Goal: Find specific page/section: Find specific page/section

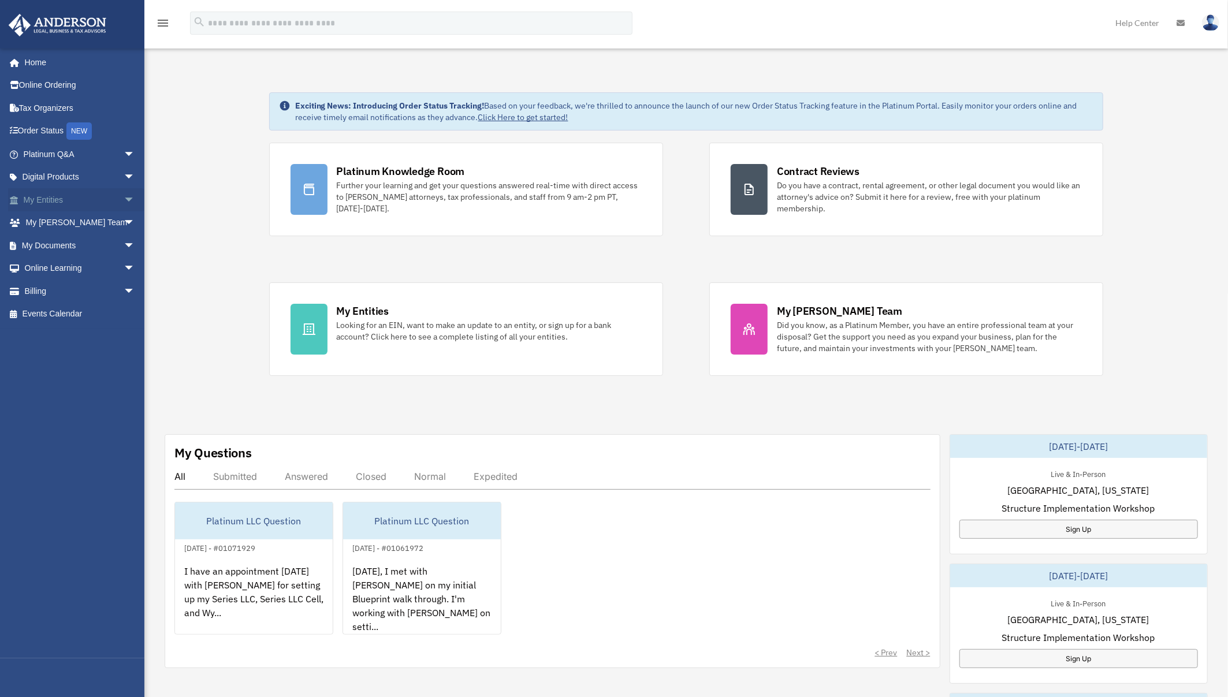
click at [110, 202] on link "My Entities arrow_drop_down" at bounding box center [80, 199] width 144 height 23
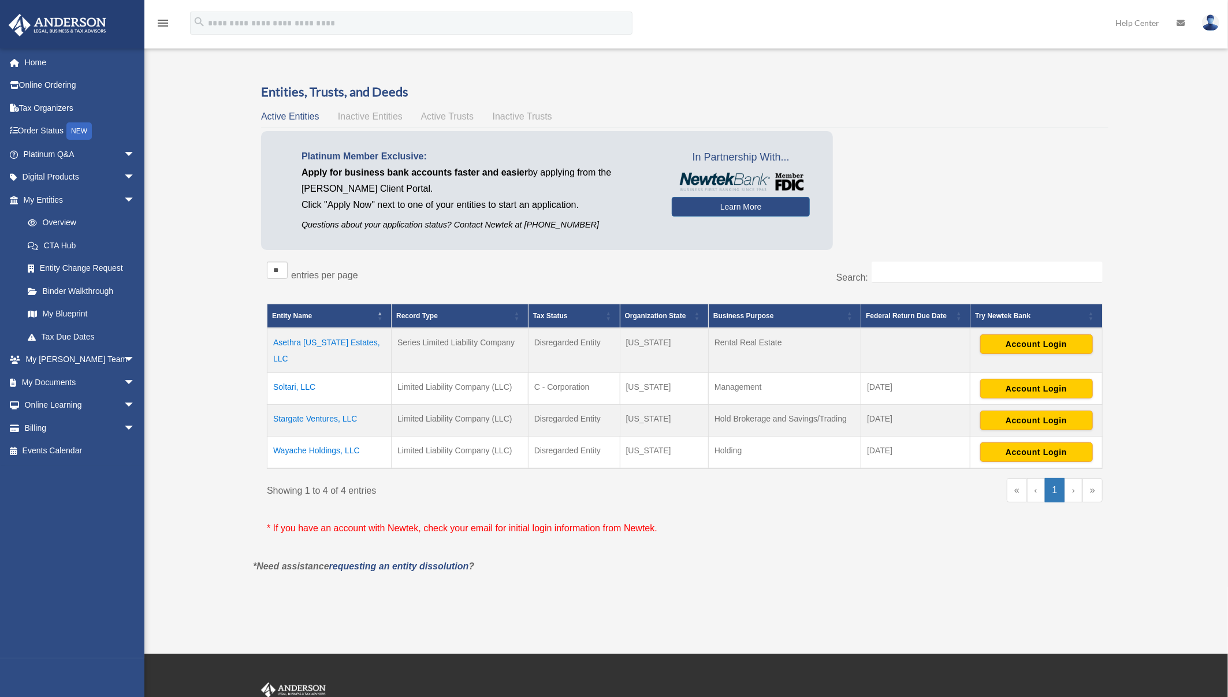
click at [299, 375] on td "Soltari, LLC" at bounding box center [329, 389] width 124 height 32
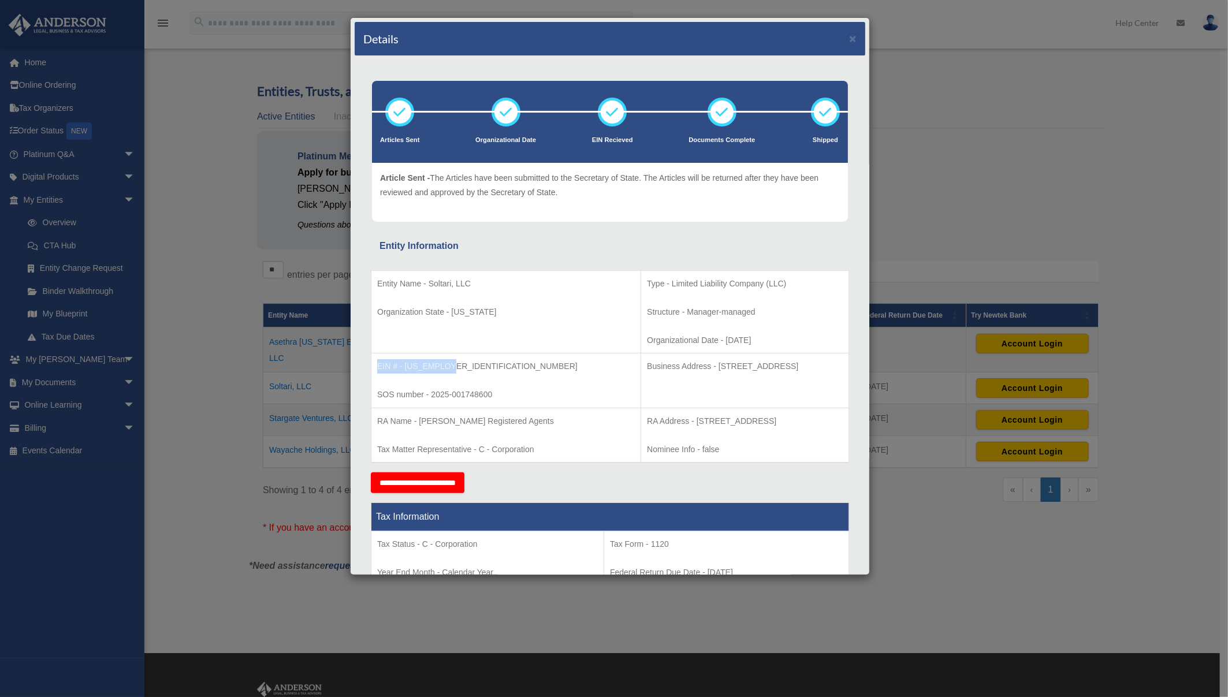
drag, startPoint x: 455, startPoint y: 364, endPoint x: 374, endPoint y: 366, distance: 80.9
click at [374, 366] on td "EIN # - [US_EMPLOYER_IDENTIFICATION_NUMBER] SOS number - 2025-001748600" at bounding box center [506, 380] width 270 height 55
copy p "EIN # - [US_EMPLOYER_IDENTIFICATION_NUMBER]"
click at [501, 381] on td "EIN # - [US_EMPLOYER_IDENTIFICATION_NUMBER] SOS number - 2025-001748600" at bounding box center [506, 380] width 270 height 55
drag, startPoint x: 489, startPoint y: 394, endPoint x: 534, endPoint y: 383, distance: 45.8
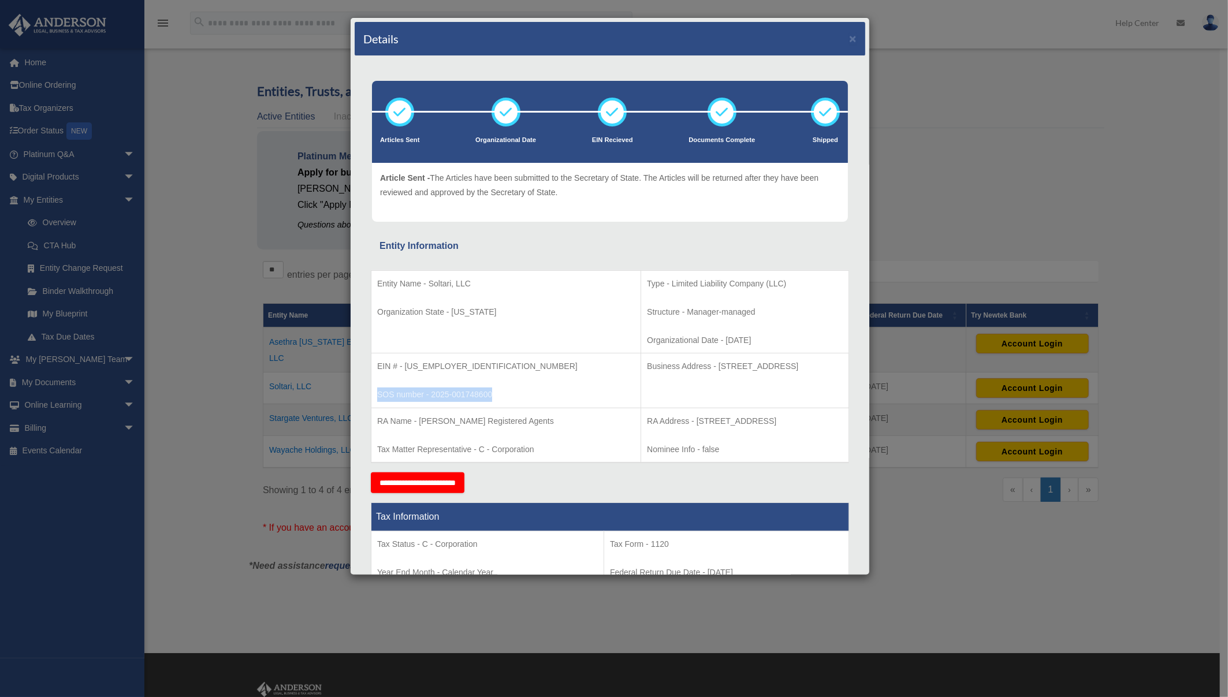
click at [379, 399] on p "SOS number - 2025-001748600" at bounding box center [506, 395] width 258 height 14
copy p "SOS number - 2025-001748600"
click at [676, 367] on p "Business Address - [STREET_ADDRESS]" at bounding box center [745, 366] width 196 height 14
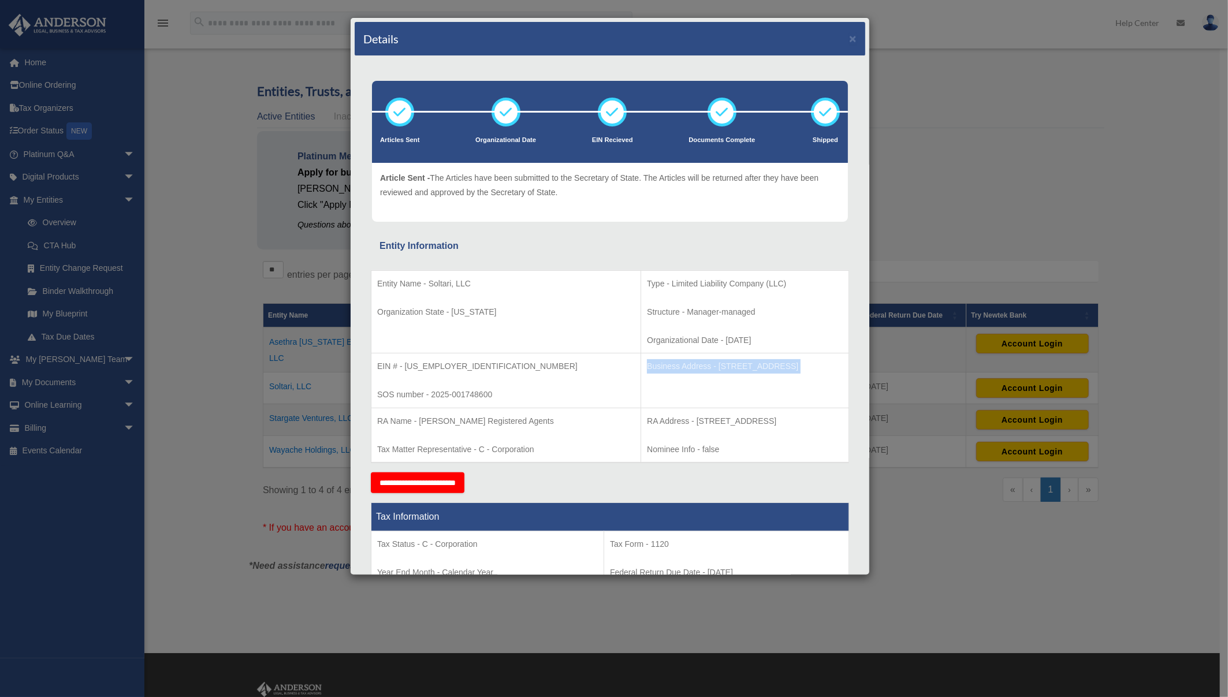
copy tbody "Business Address - [STREET_ADDRESS]"
click at [962, 235] on div "Details × Articles Sent Organizational Date" at bounding box center [614, 348] width 1228 height 697
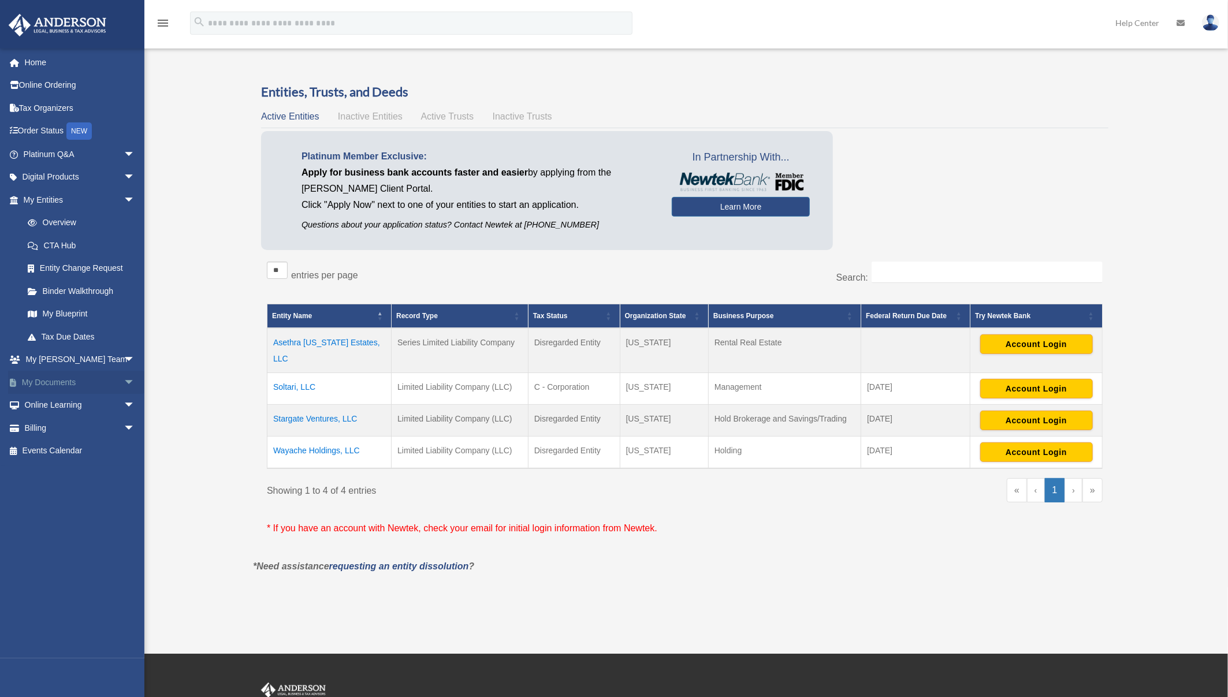
click at [130, 378] on span "arrow_drop_down" at bounding box center [135, 383] width 23 height 24
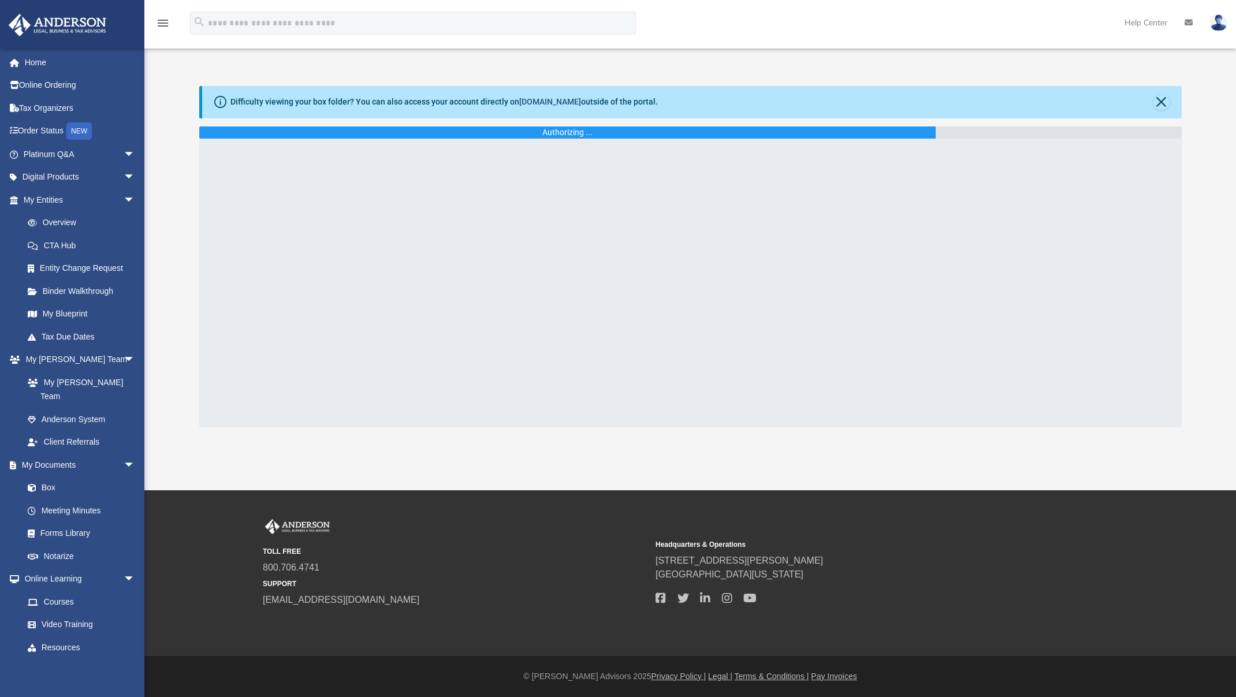
click at [550, 104] on link "box.com" at bounding box center [550, 101] width 62 height 9
